Goal: Information Seeking & Learning: Learn about a topic

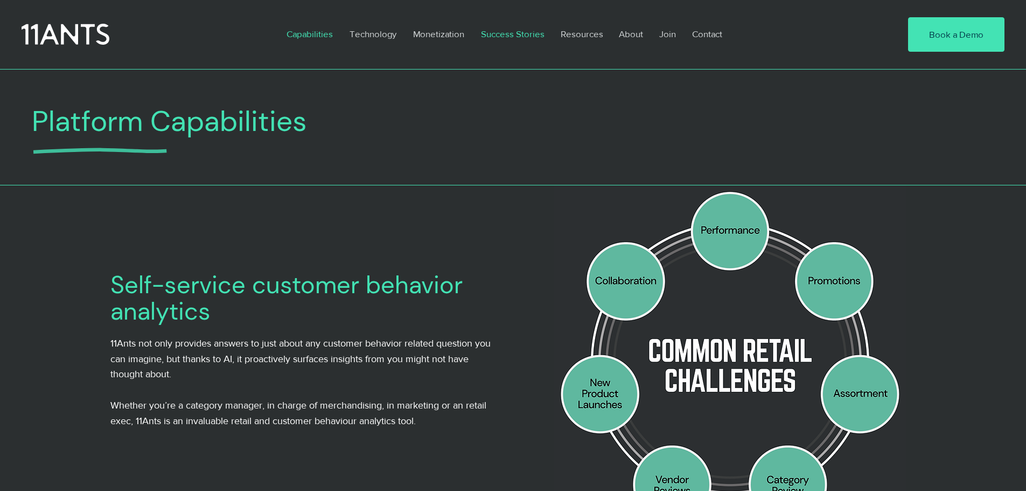
click at [500, 31] on p "Success Stories" at bounding box center [513, 34] width 74 height 25
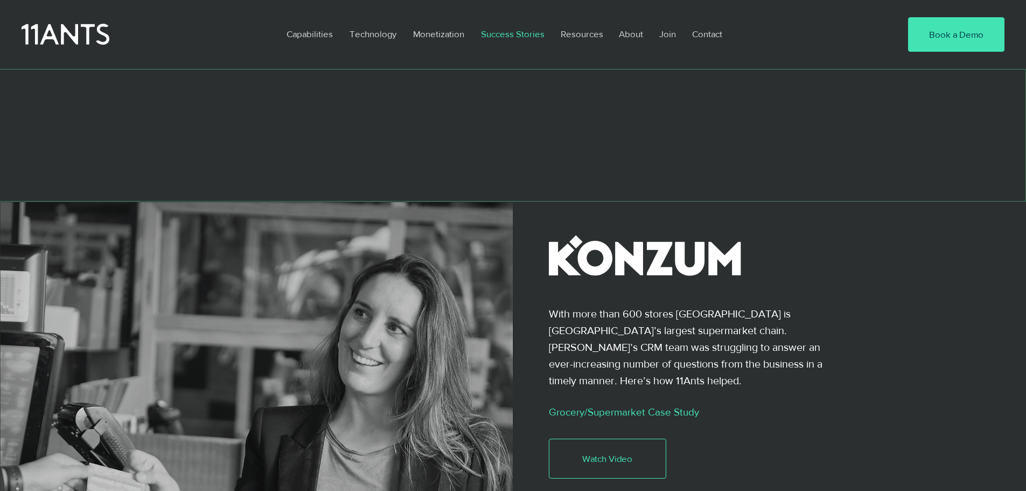
scroll to position [323, 0]
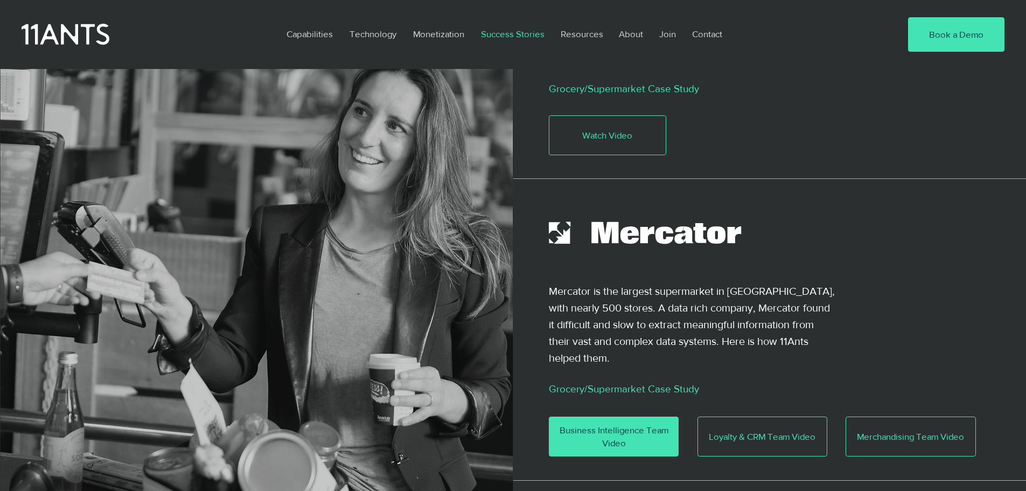
click at [615, 423] on span "Business Intelligence Team Video" at bounding box center [613, 436] width 129 height 26
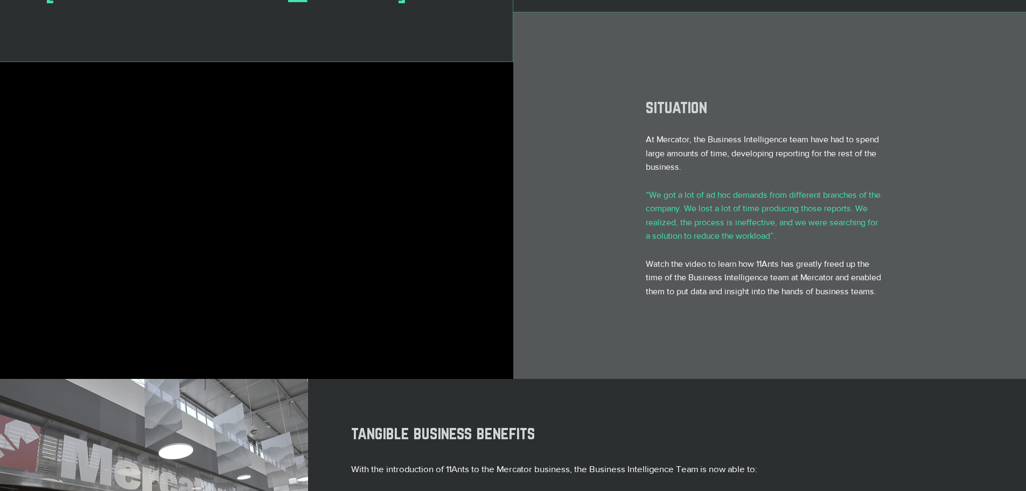
scroll to position [215, 0]
